Goal: Information Seeking & Learning: Learn about a topic

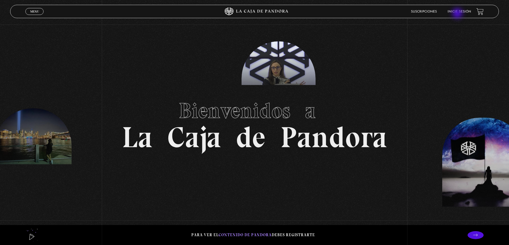
click at [458, 14] on li "Inicie sesión" at bounding box center [458, 11] width 23 height 8
click at [464, 10] on li "Inicie sesión" at bounding box center [458, 11] width 23 height 8
click at [461, 11] on link "Inicie sesión" at bounding box center [458, 11] width 23 height 3
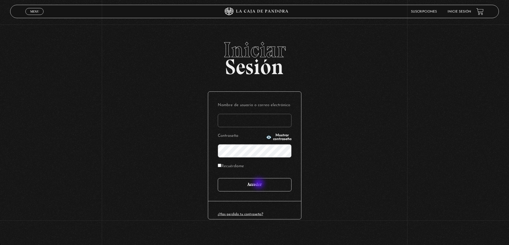
type input "gustavov10"
click at [259, 183] on input "Acceder" at bounding box center [255, 184] width 74 height 13
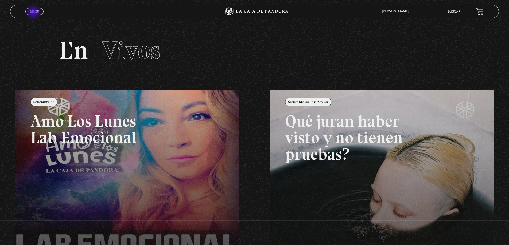
click at [34, 13] on span "Menu" at bounding box center [34, 11] width 9 height 3
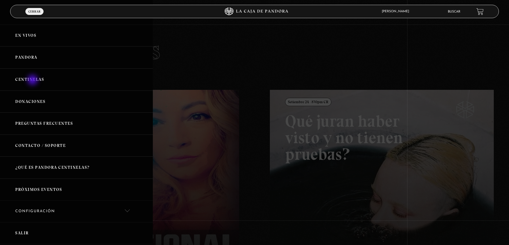
click at [33, 81] on link "Centinelas" at bounding box center [76, 80] width 153 height 22
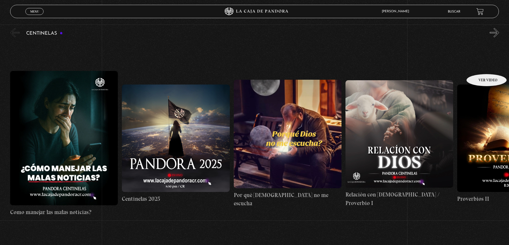
scroll to position [53, 0]
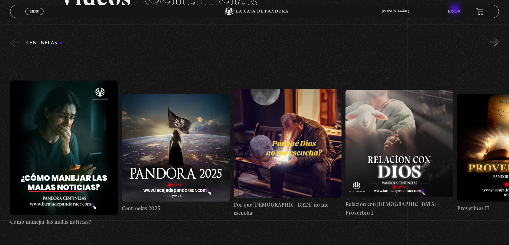
click at [455, 9] on li "Buscar" at bounding box center [453, 11] width 13 height 8
click at [455, 13] on link "Buscar" at bounding box center [453, 11] width 13 height 3
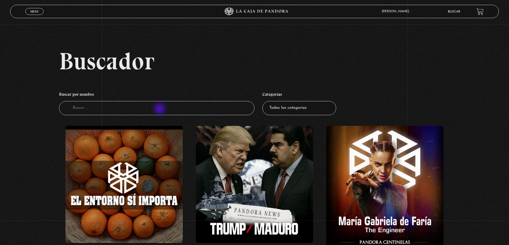
click at [160, 109] on input "Buscador" at bounding box center [156, 108] width 195 height 14
type input "casa"
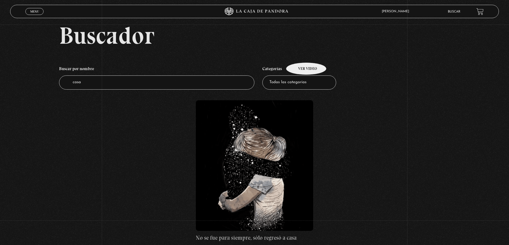
scroll to position [107, 0]
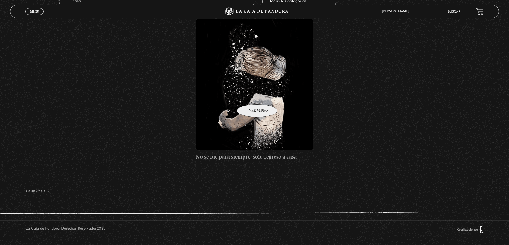
click at [256, 94] on figure at bounding box center [254, 84] width 117 height 131
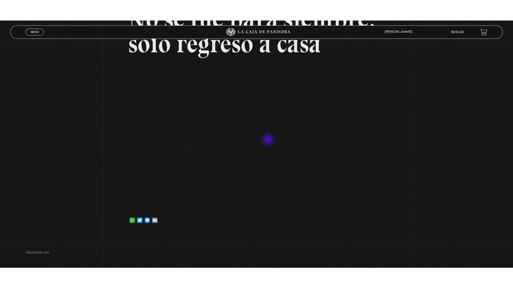
scroll to position [80, 0]
